Goal: Information Seeking & Learning: Learn about a topic

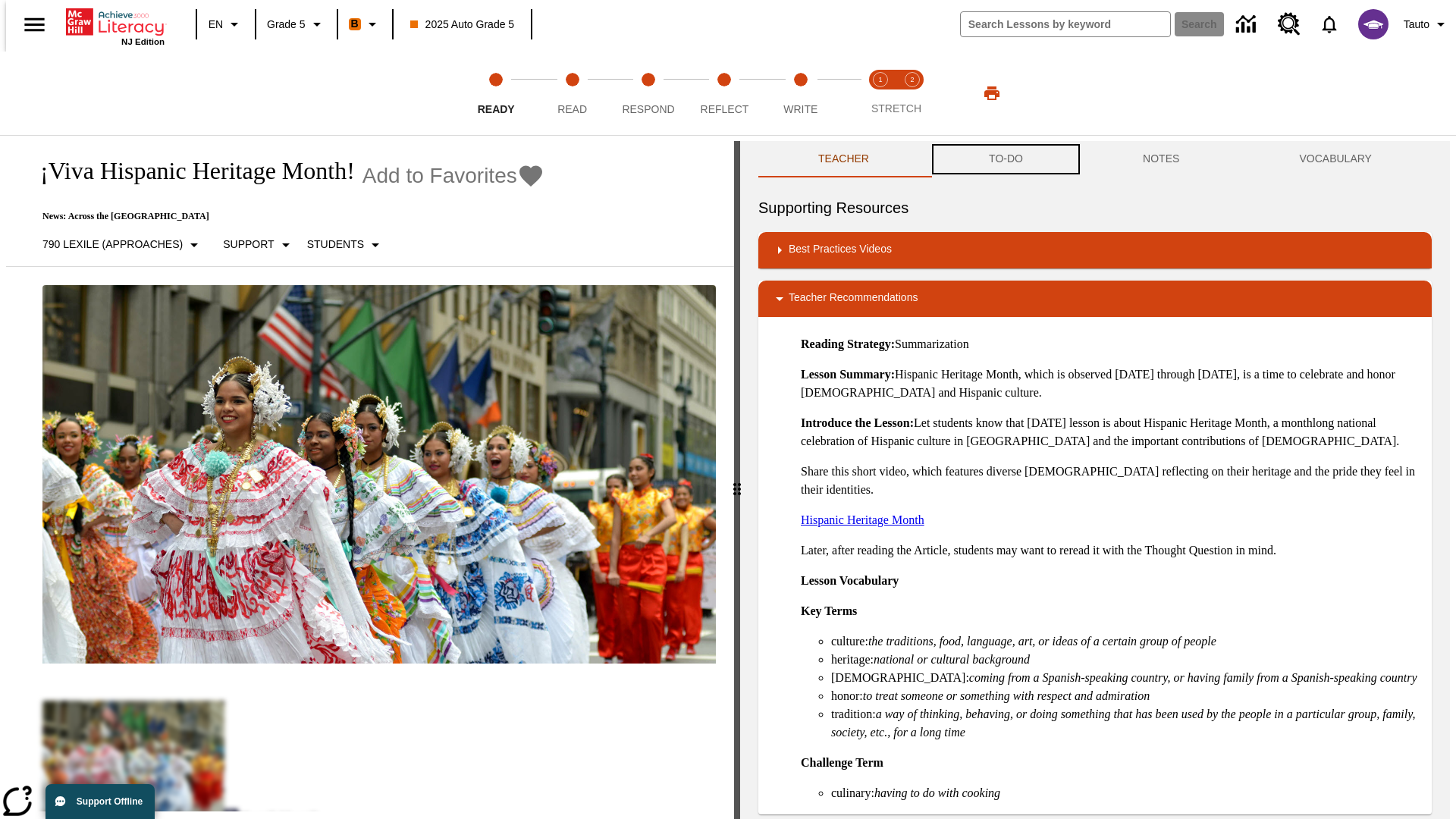
click at [1005, 159] on button "TO-DO" at bounding box center [1006, 159] width 154 height 37
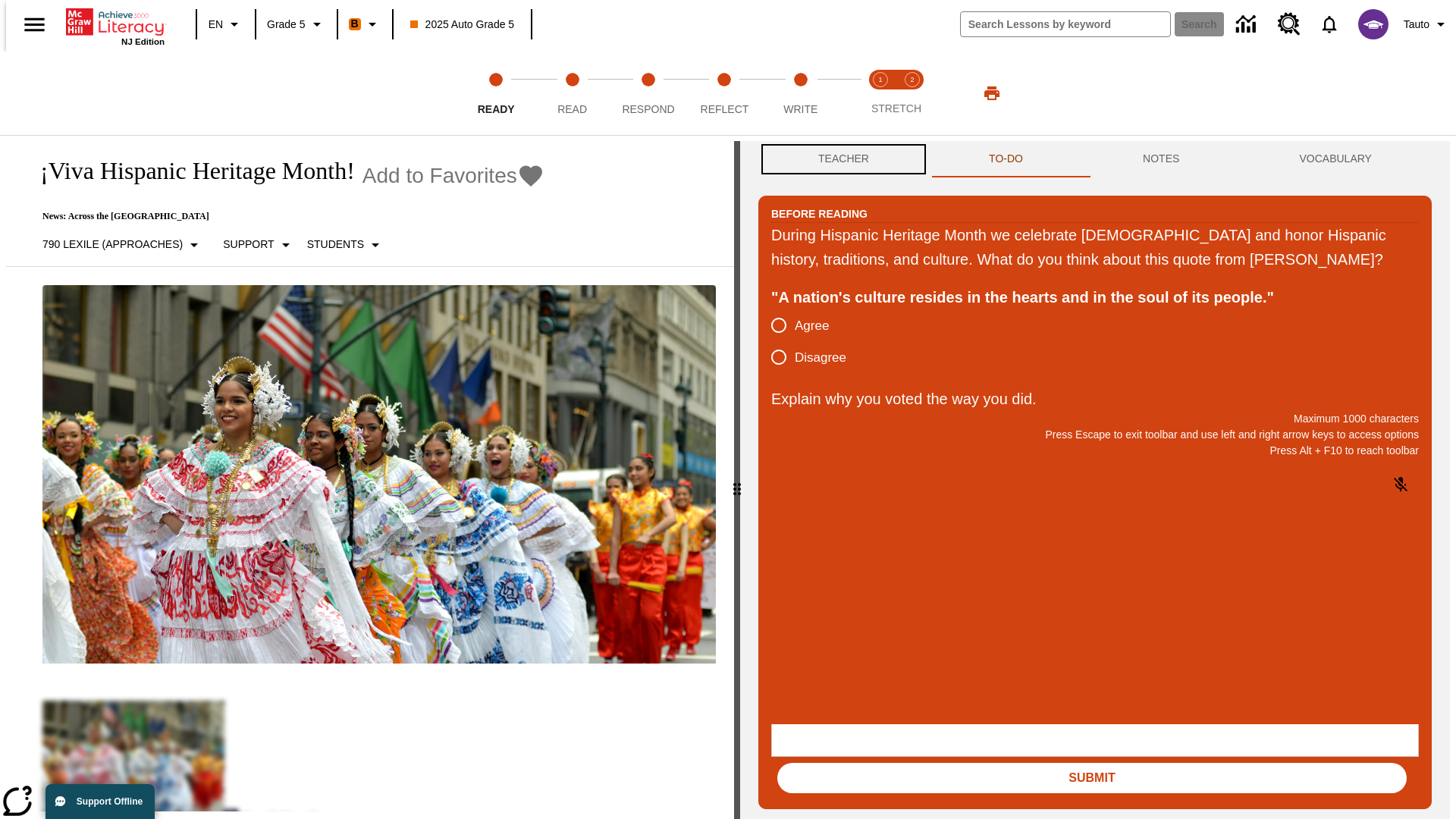
scroll to position [1, 0]
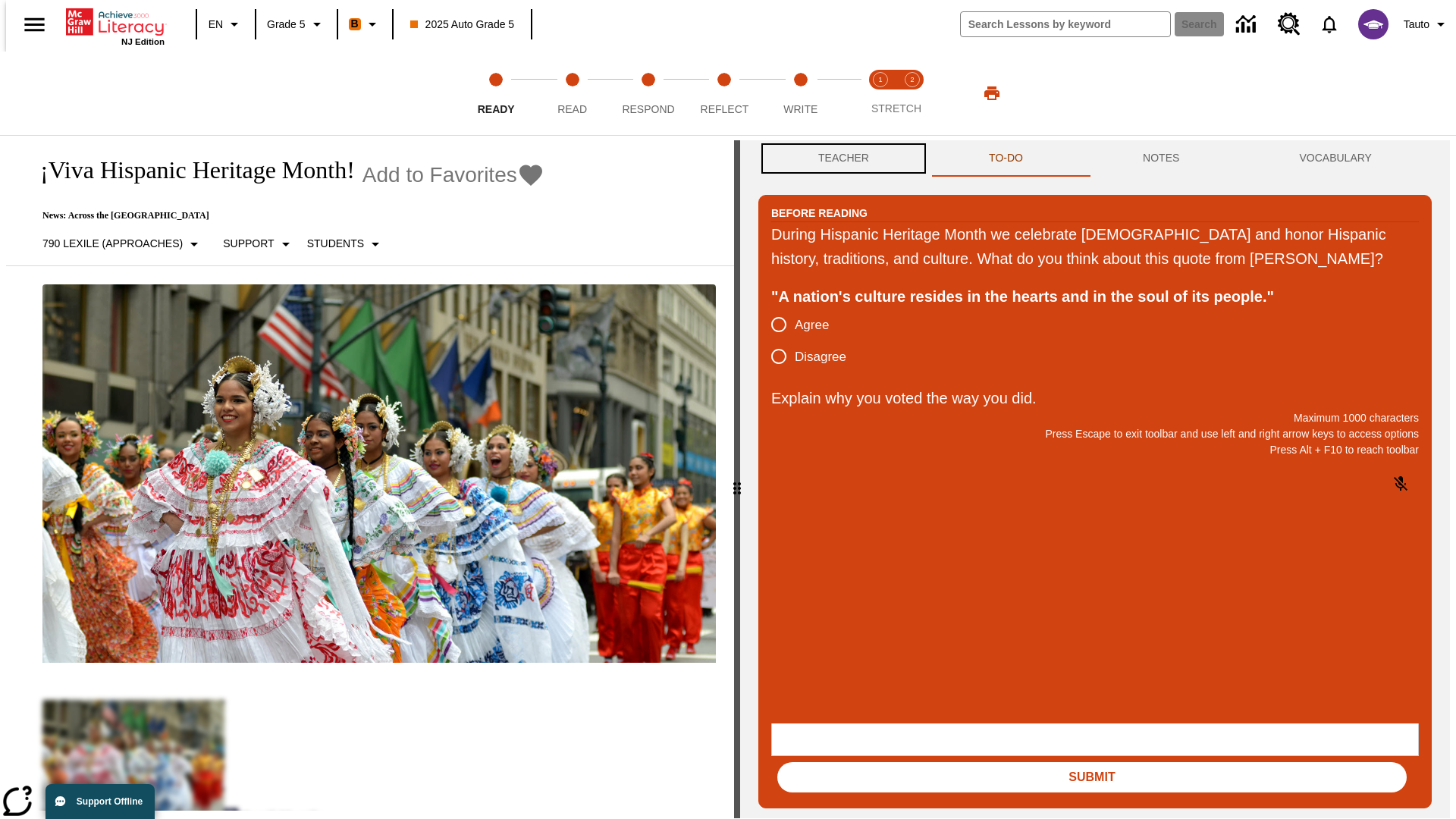
click at [839, 159] on button "Teacher" at bounding box center [843, 158] width 171 height 37
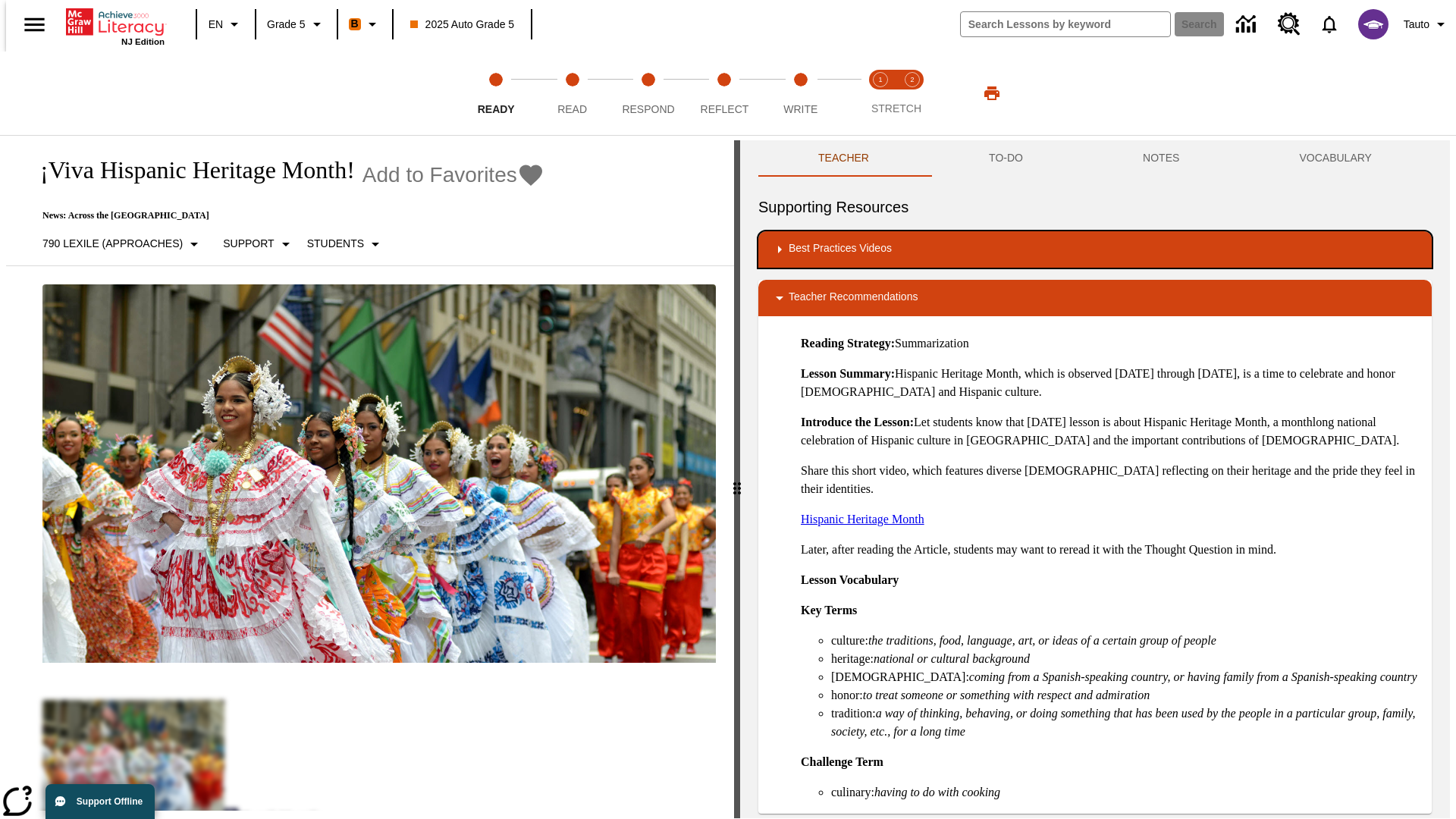
click at [1095, 249] on div "Best Practices Videos" at bounding box center [1095, 250] width 649 height 18
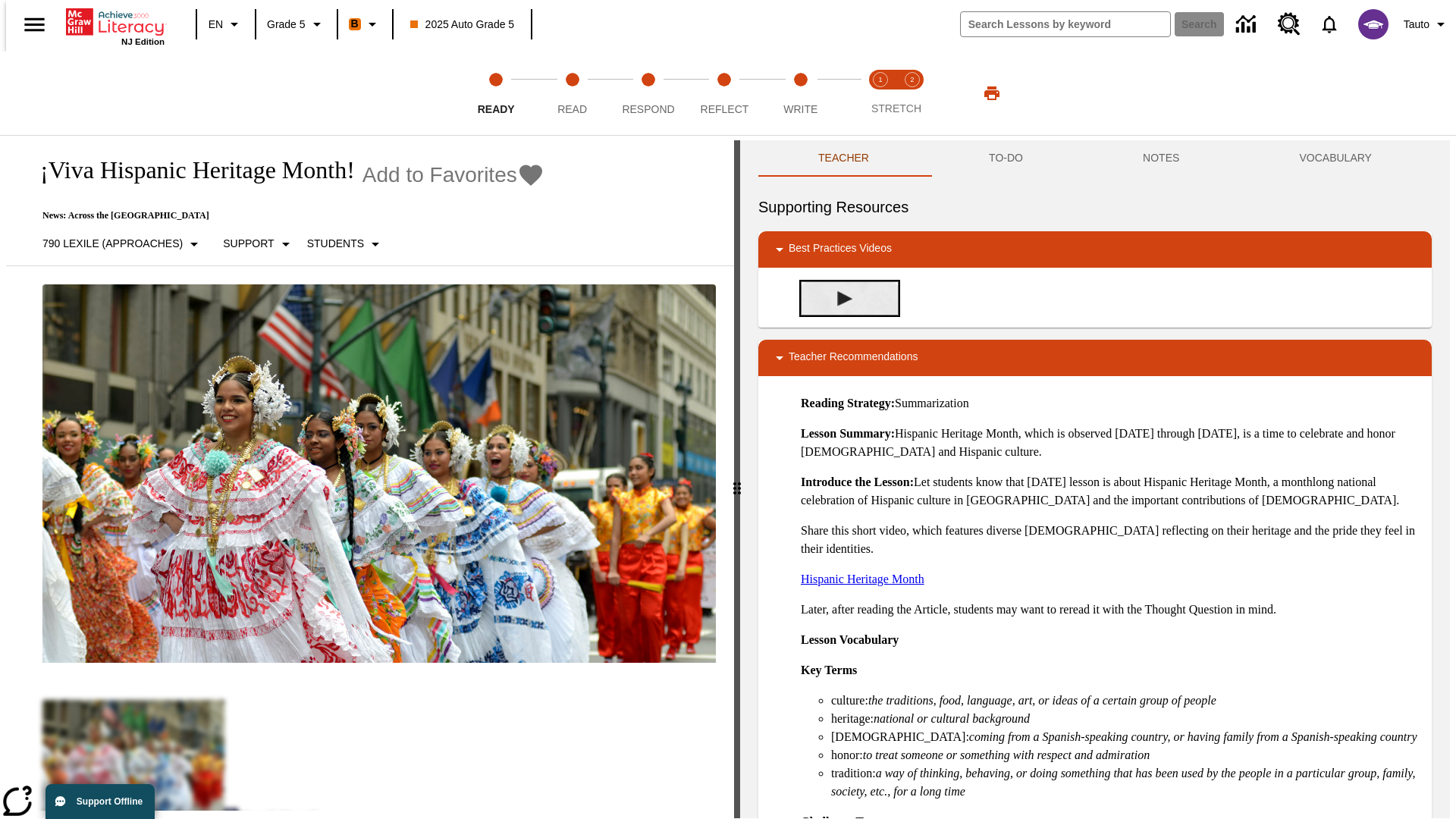
click at [839, 291] on img "Building Academic Vocabulary" at bounding box center [845, 299] width 15 height 15
click at [571, 93] on span "Read" at bounding box center [572, 103] width 30 height 27
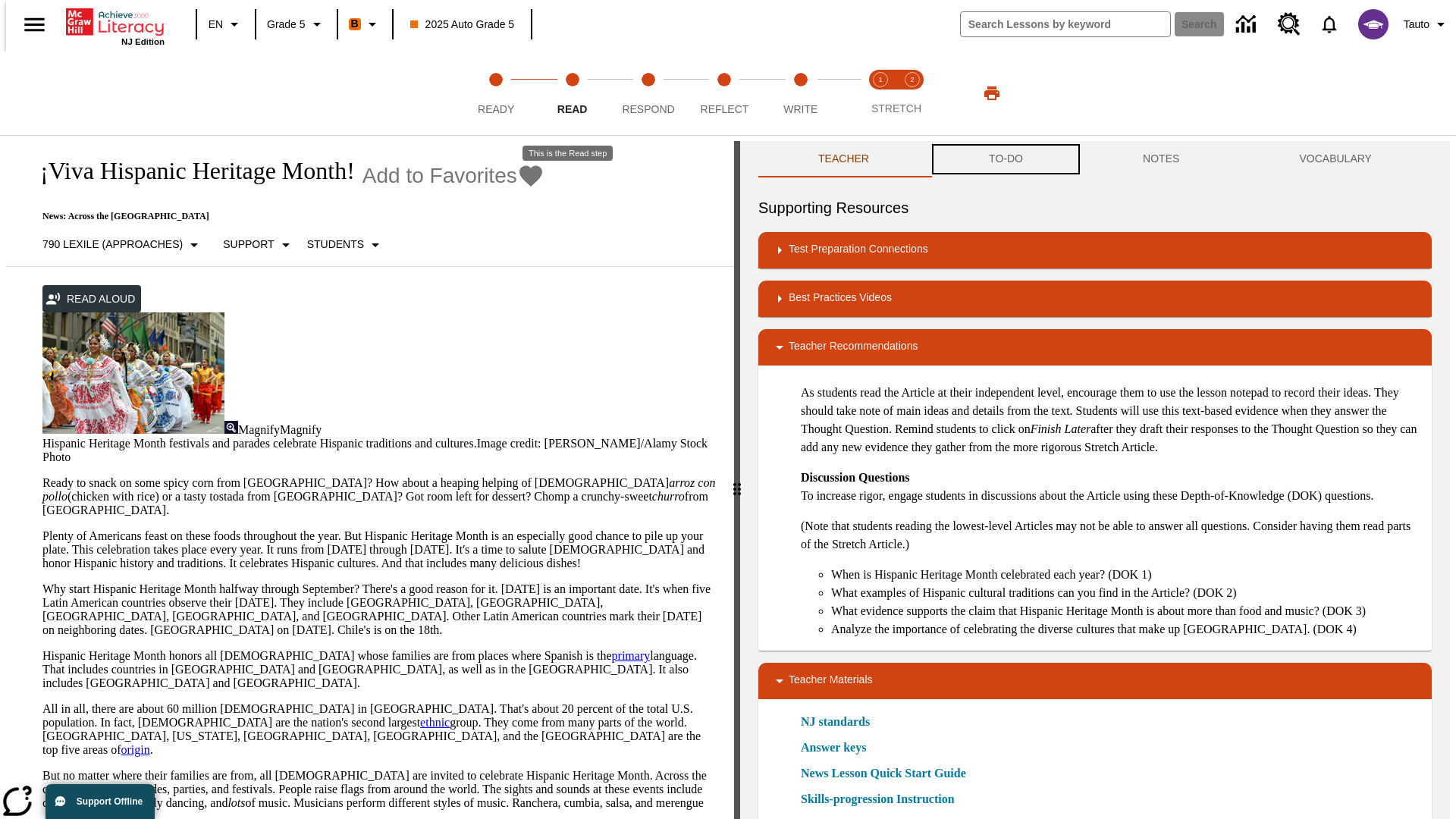
scroll to position [1, 0]
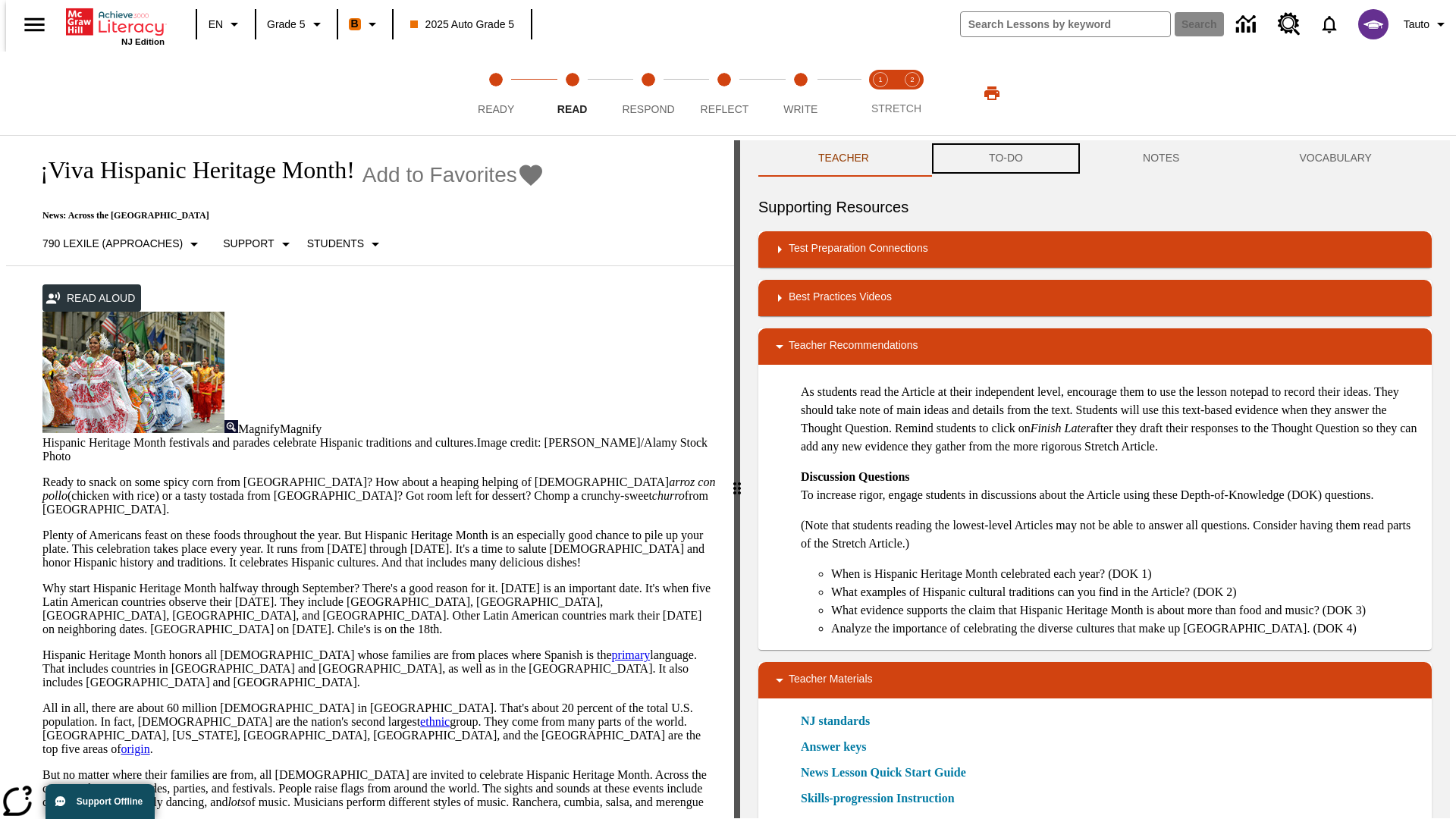
click at [1005, 159] on button "TO-DO" at bounding box center [1006, 158] width 154 height 37
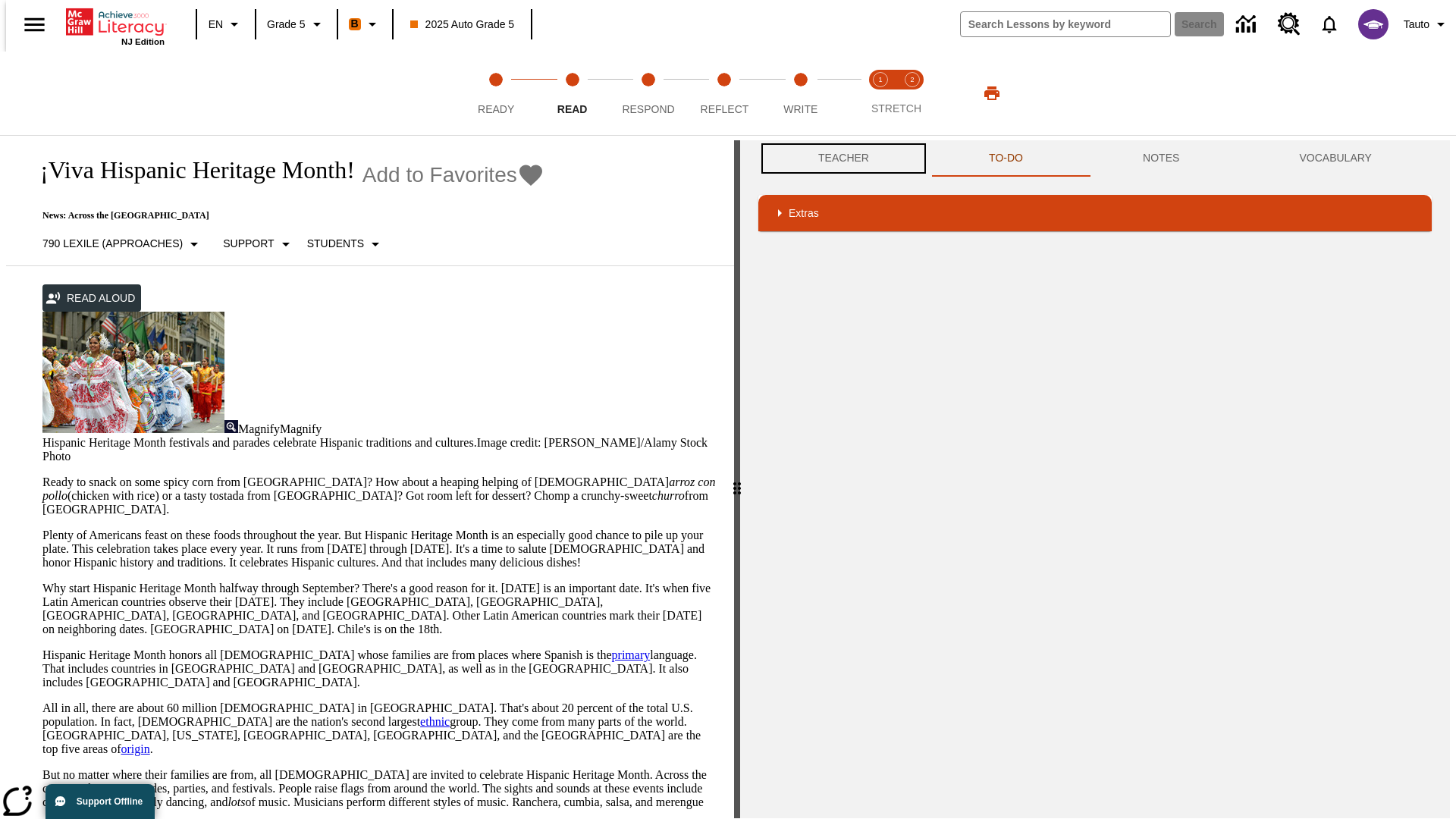
click at [839, 158] on button "Teacher" at bounding box center [843, 158] width 171 height 37
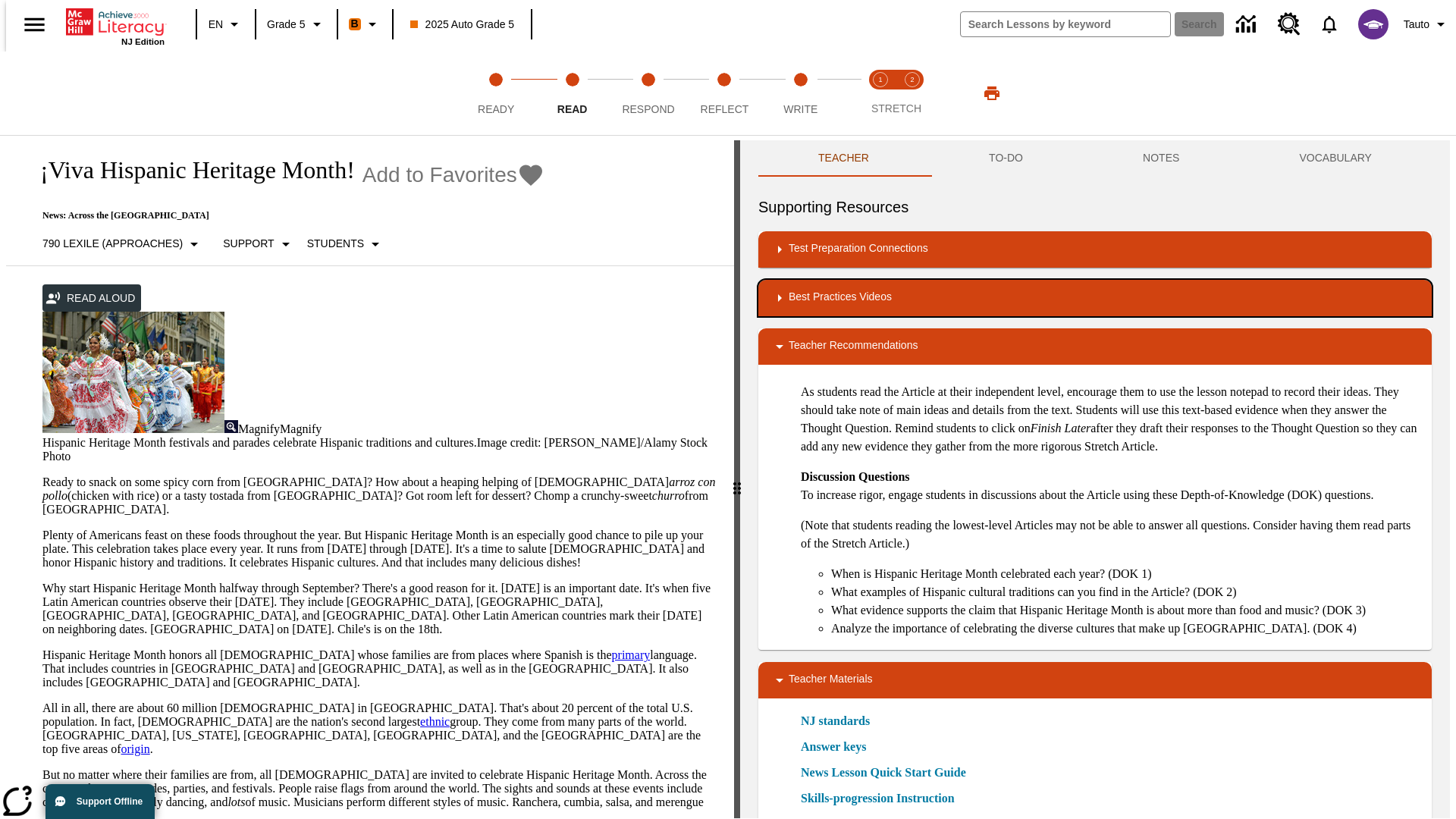
click at [1095, 298] on div "Best Practices Videos" at bounding box center [1095, 298] width 649 height 18
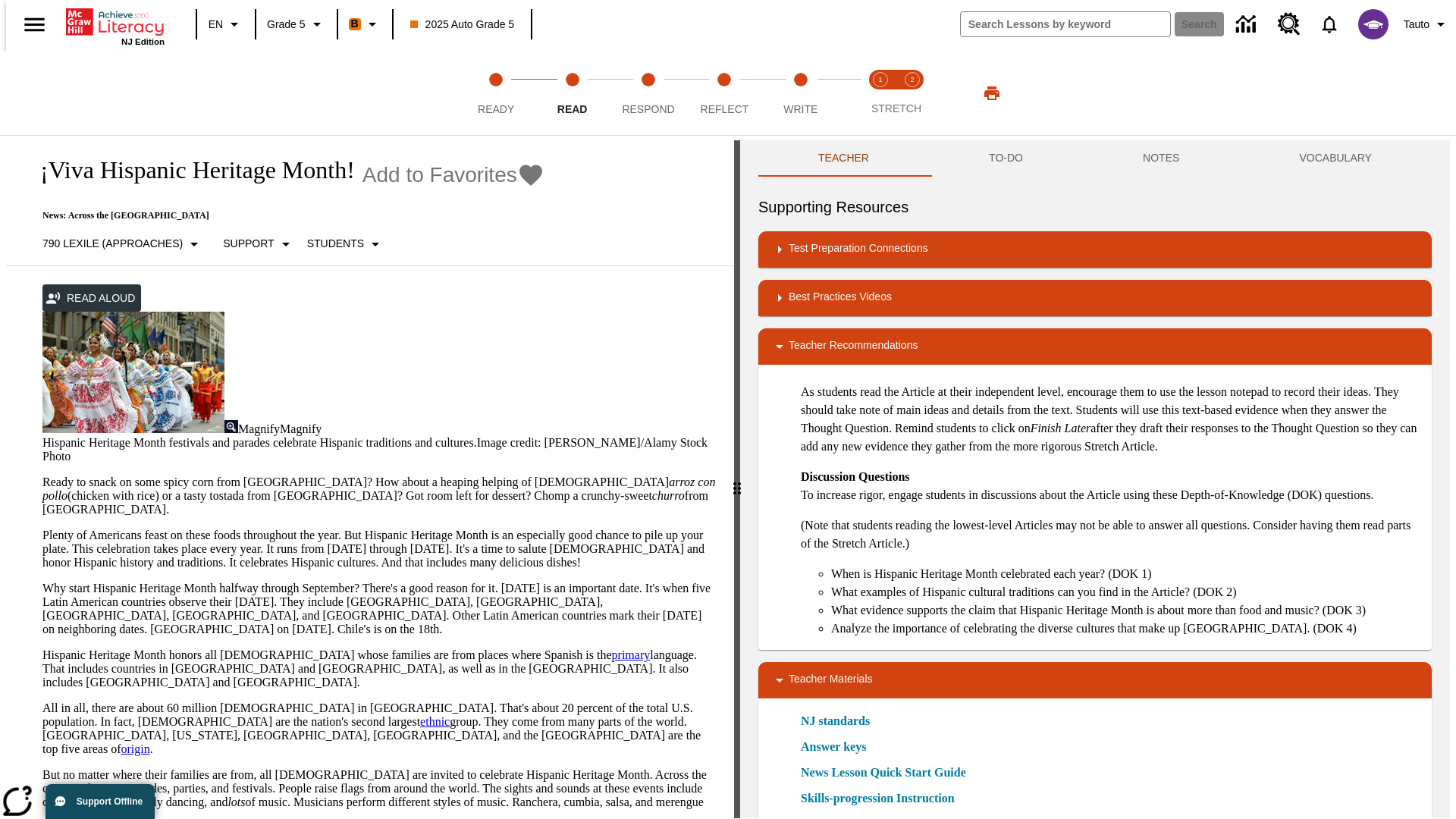
click at [839, 340] on img "Summarization" at bounding box center [845, 347] width 15 height 15
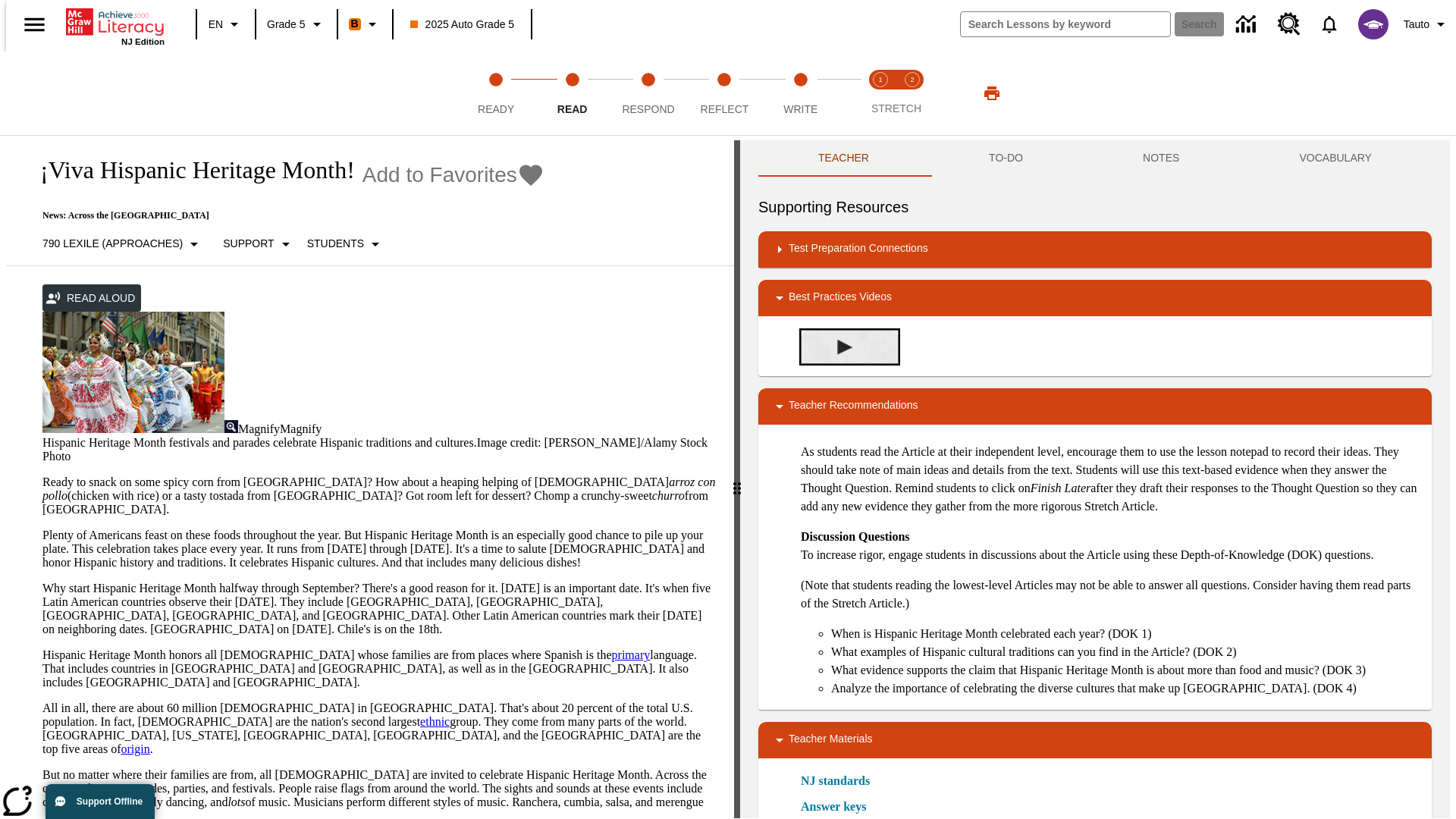
scroll to position [0, 0]
click at [881, 93] on span "Stretch Read step 1 of 2" at bounding box center [881, 103] width 20 height 27
